Goal: Find specific fact: Find specific page/section

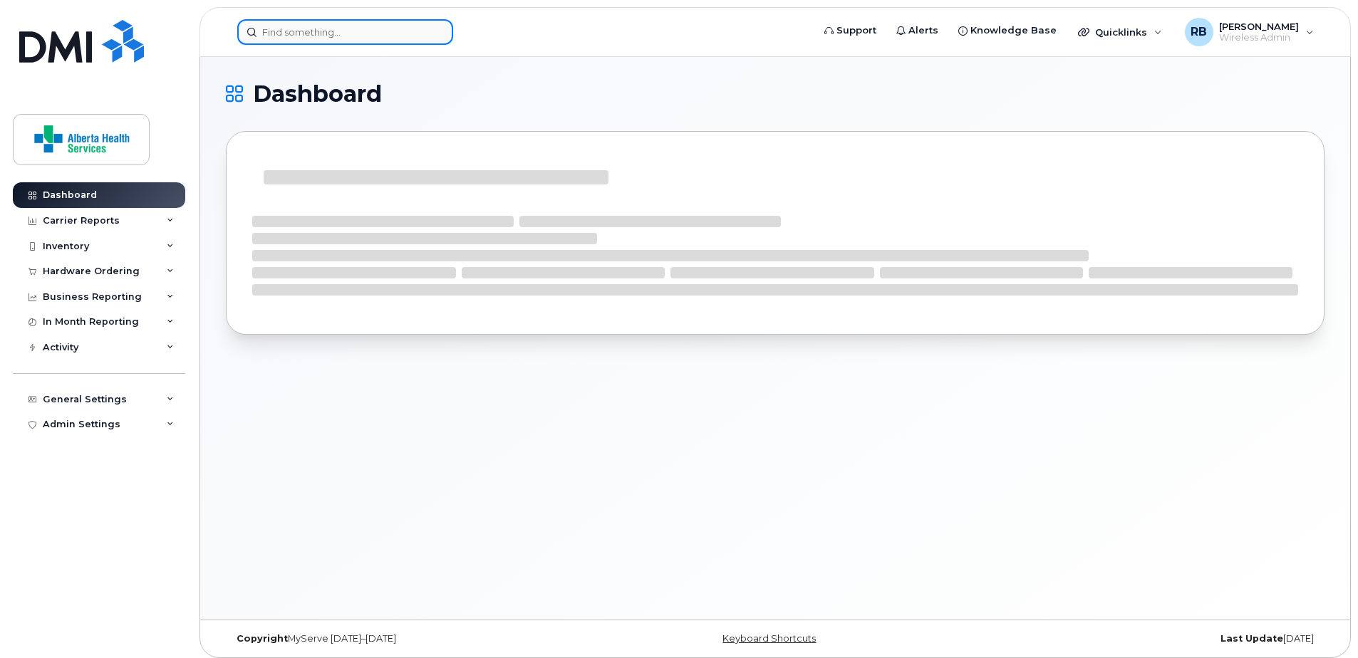
drag, startPoint x: 0, startPoint y: 0, endPoint x: 317, endPoint y: 34, distance: 318.9
click at [317, 34] on input at bounding box center [345, 32] width 216 height 26
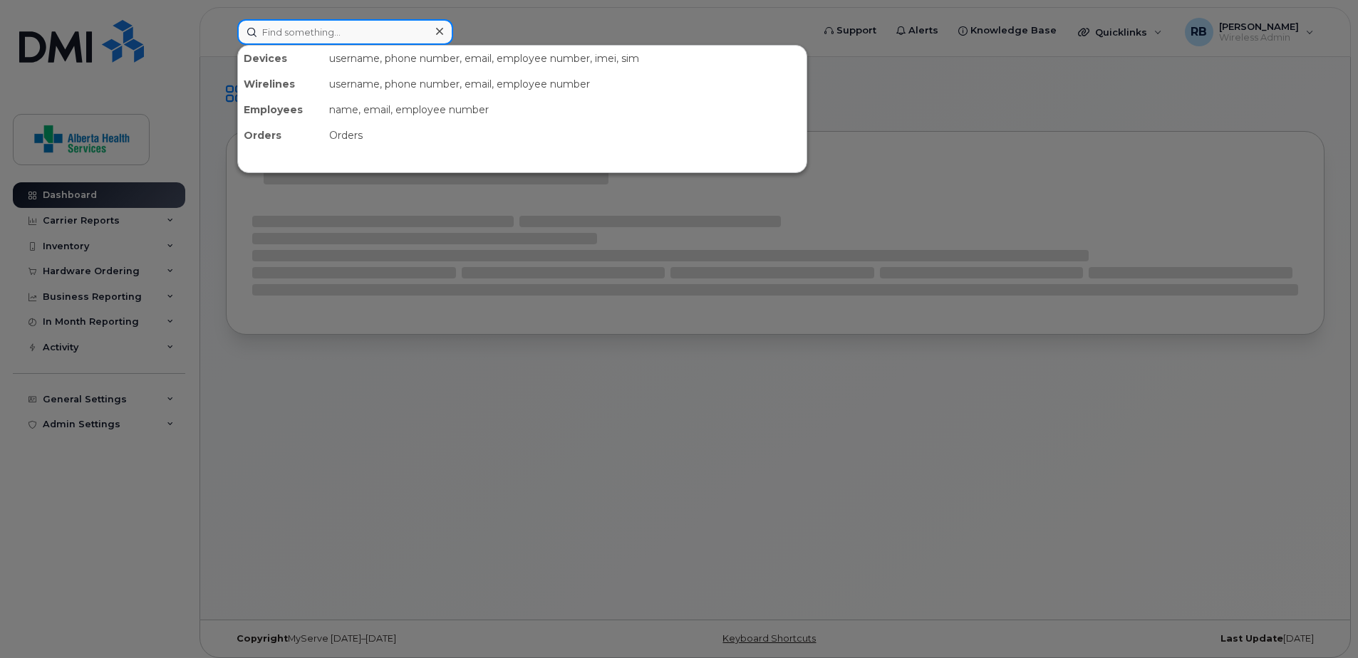
paste input "[PERSON_NAME]"
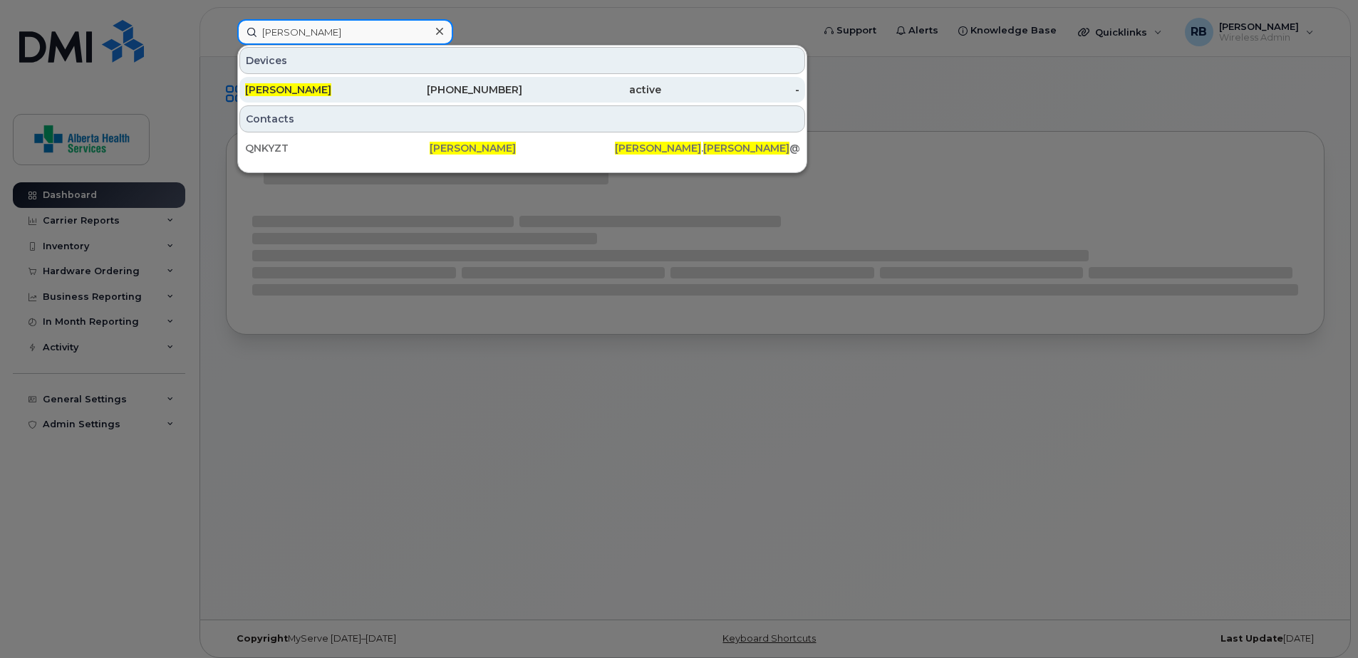
type input "[PERSON_NAME]"
click at [462, 99] on div "[PHONE_NUMBER]" at bounding box center [453, 90] width 139 height 26
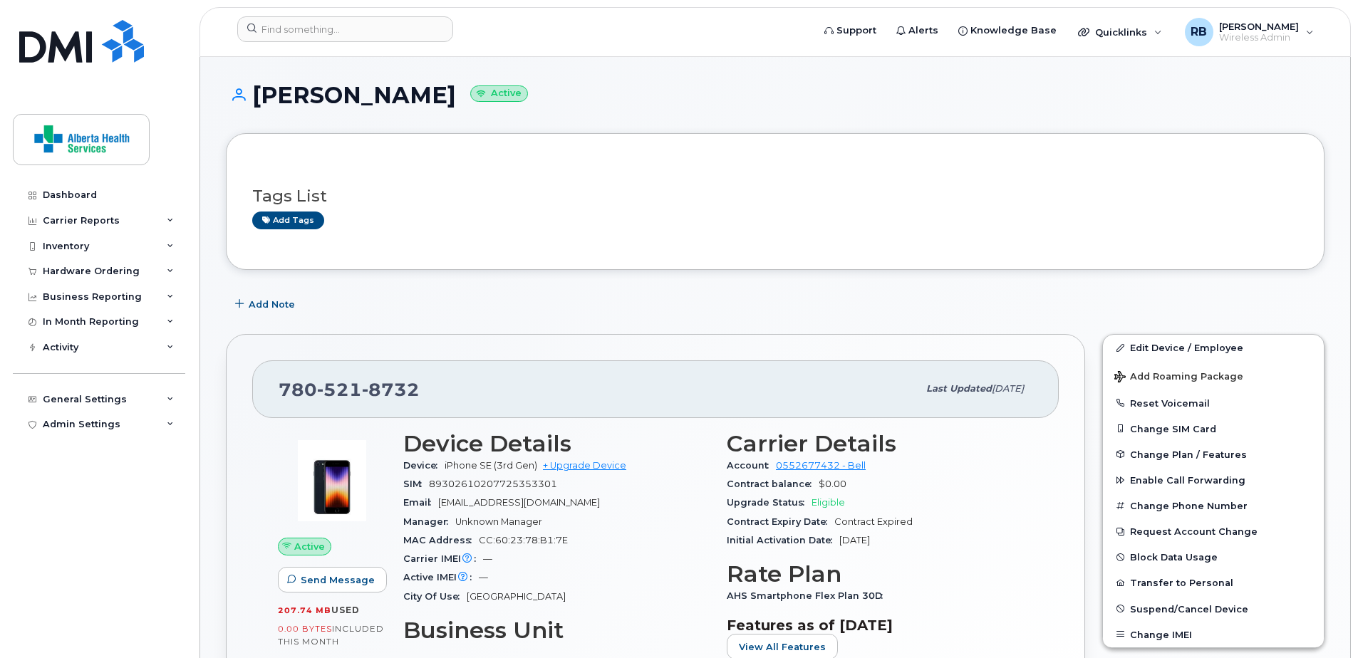
click at [798, 307] on div "Add Note" at bounding box center [775, 304] width 1099 height 26
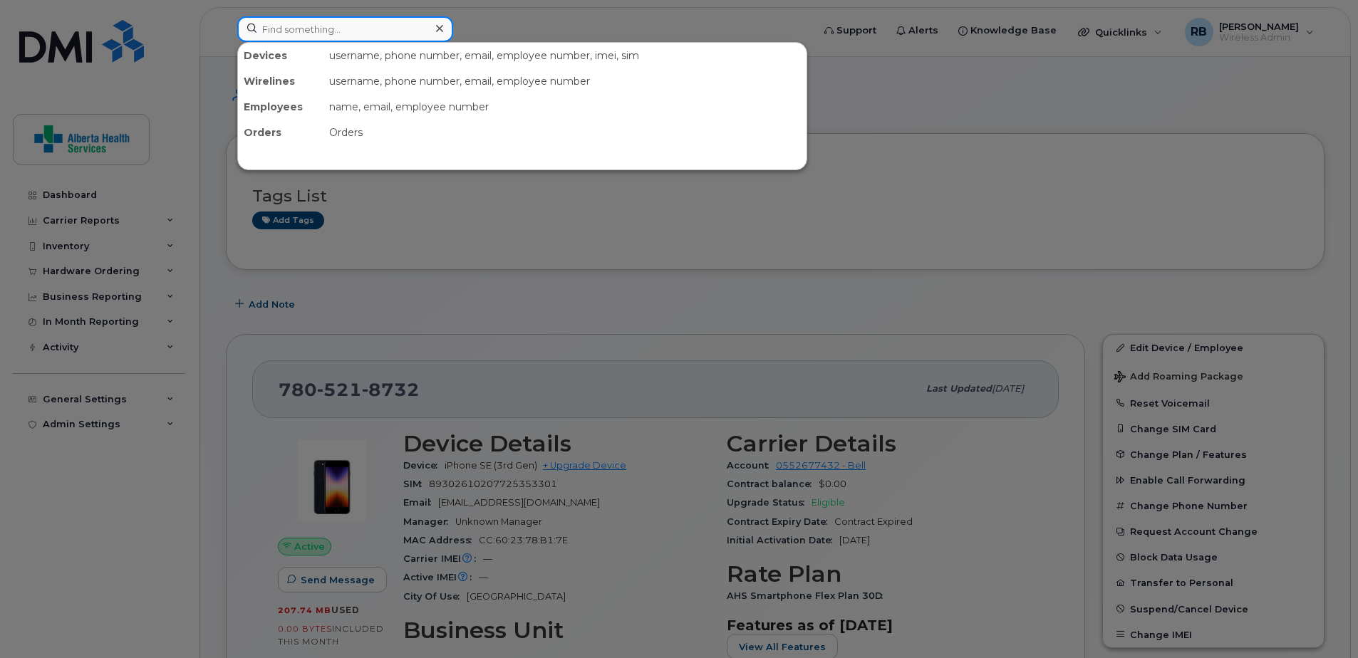
click at [336, 36] on input at bounding box center [345, 29] width 216 height 26
paste input "PQ7JPKQWTM"
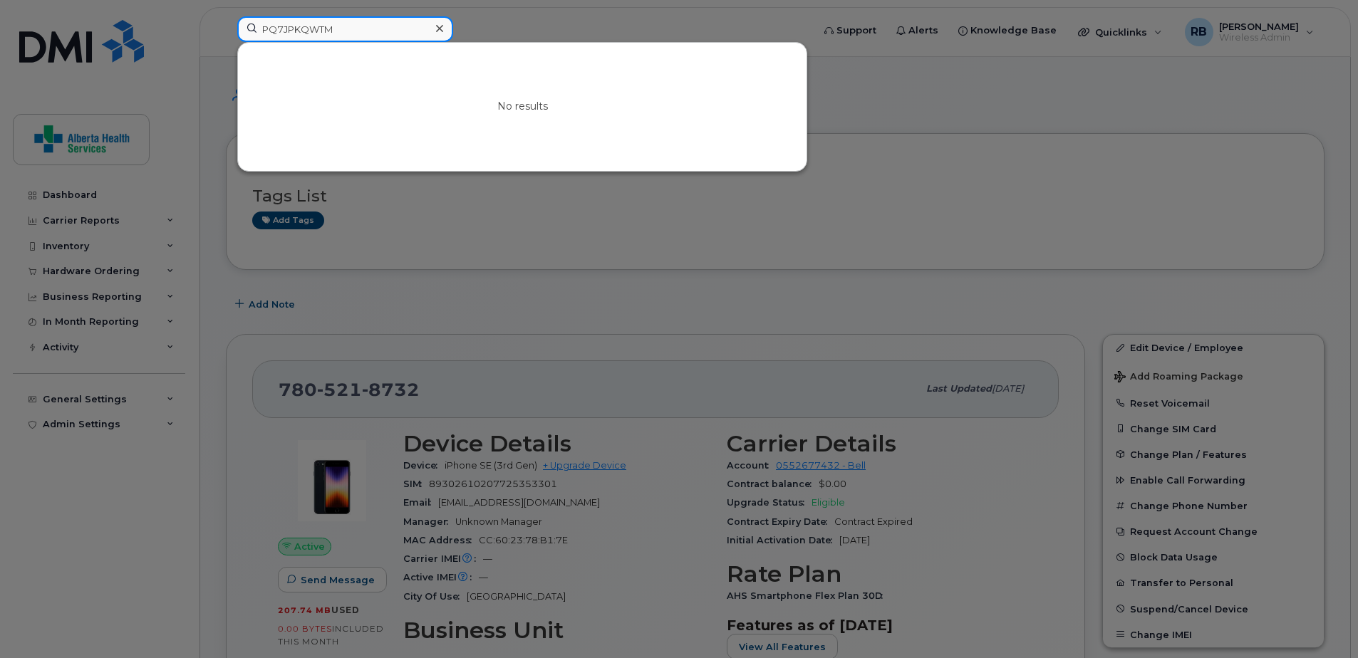
type input "PQ7JPKQWTM"
